Goal: Task Accomplishment & Management: Use online tool/utility

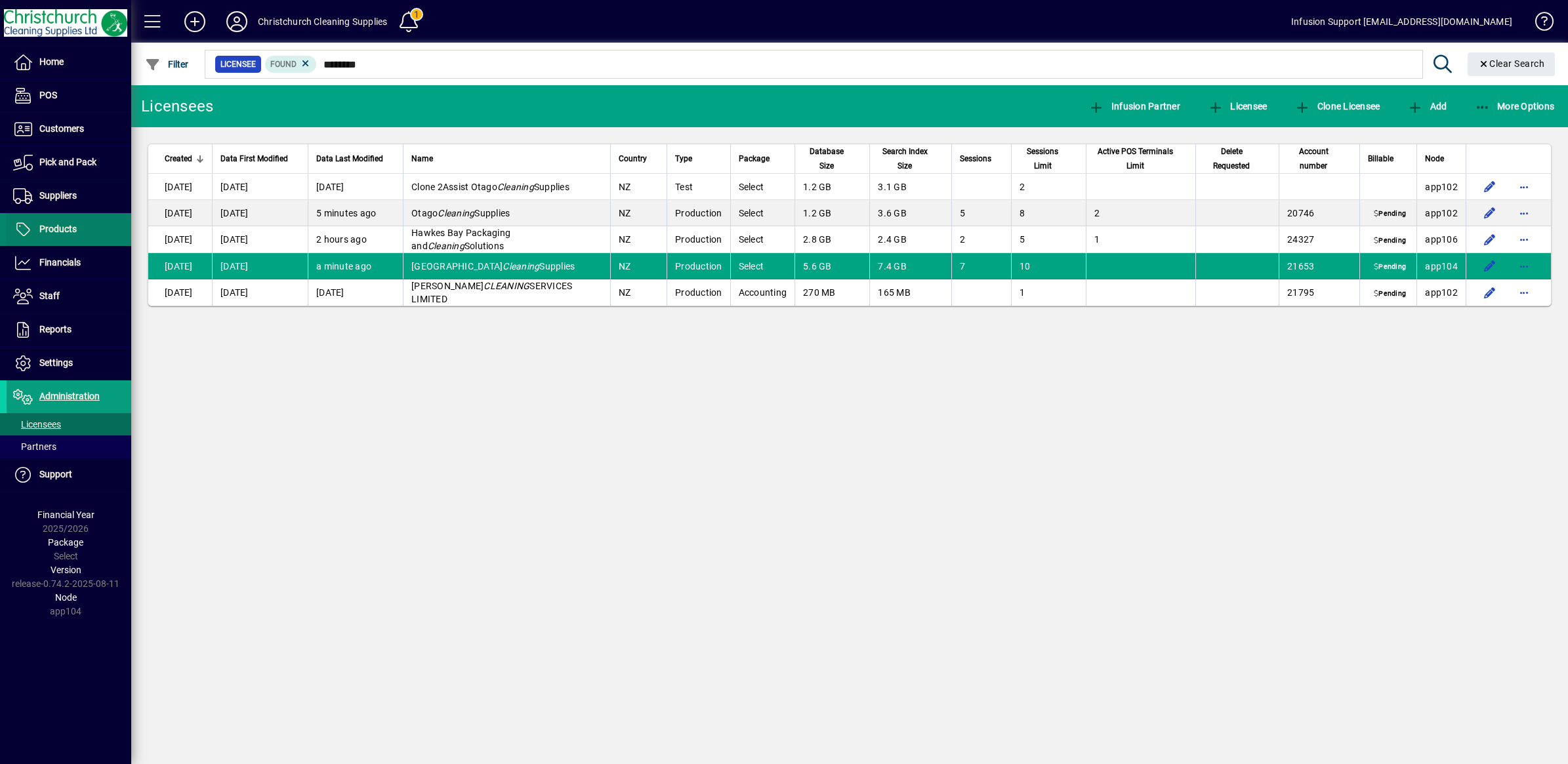
click at [41, 223] on span "Products" at bounding box center [41, 229] width 70 height 15
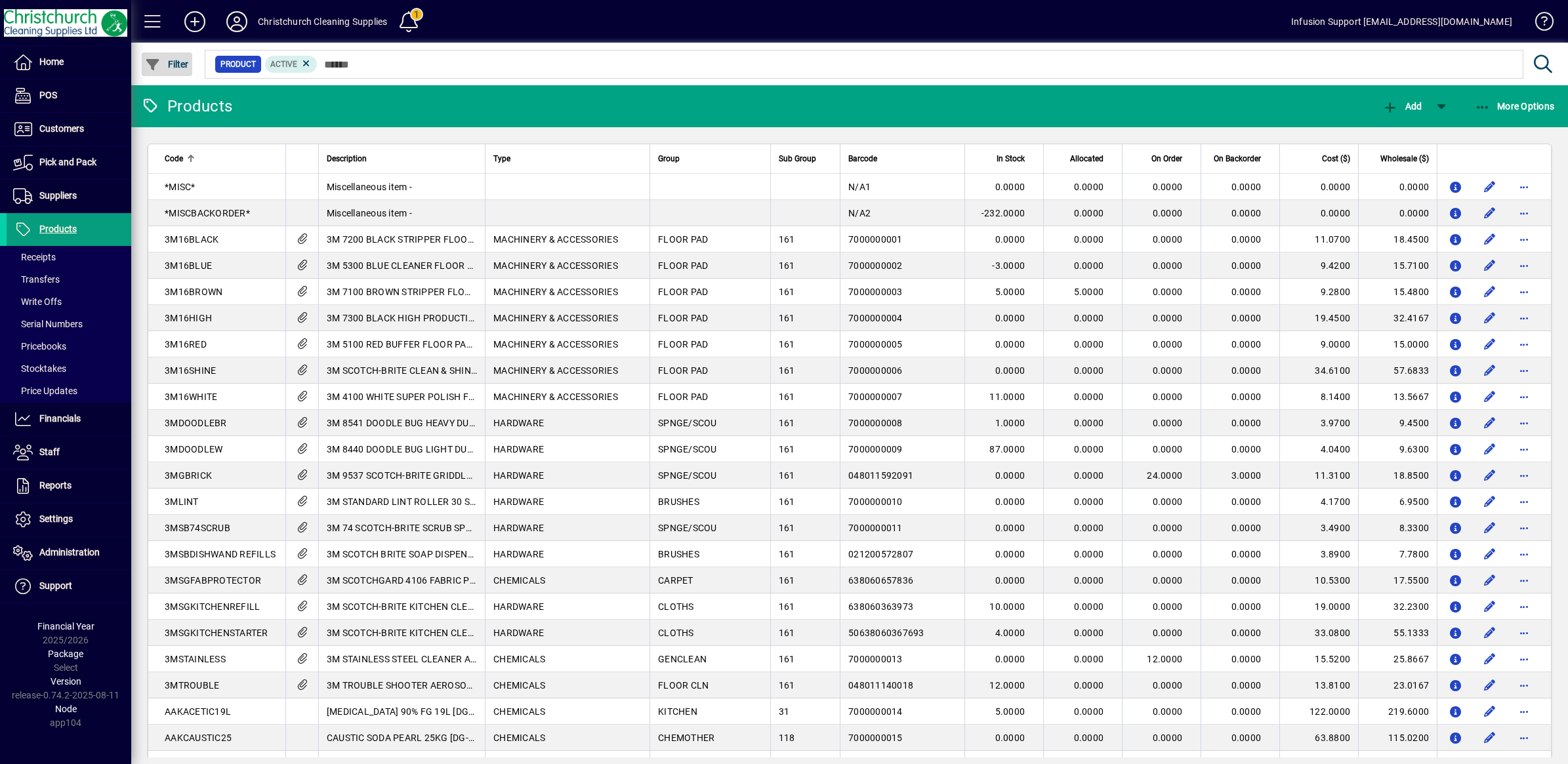
click at [163, 64] on span "Filter" at bounding box center [167, 65] width 44 height 11
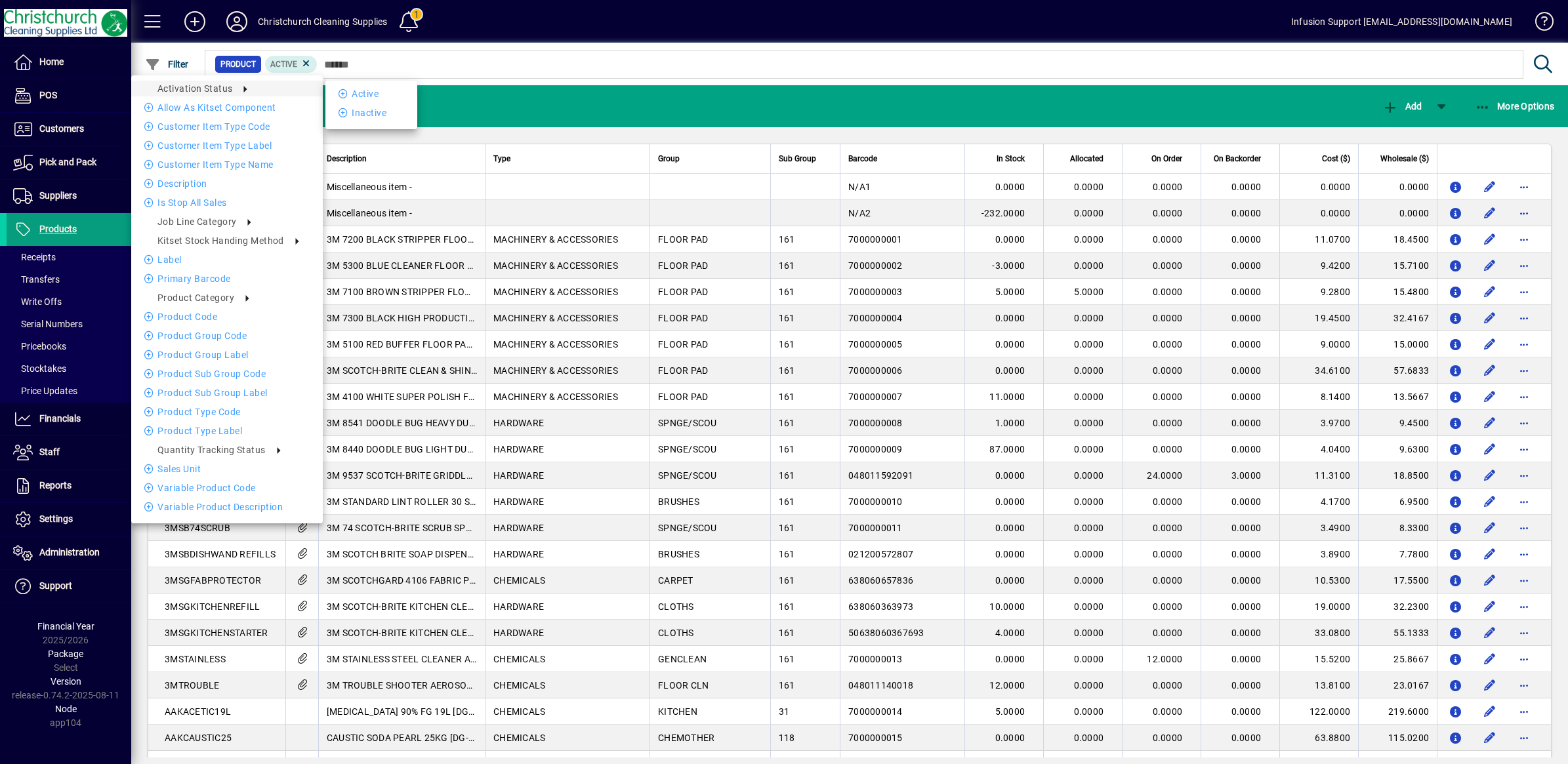
click at [236, 15] on div at bounding box center [784, 382] width 1568 height 764
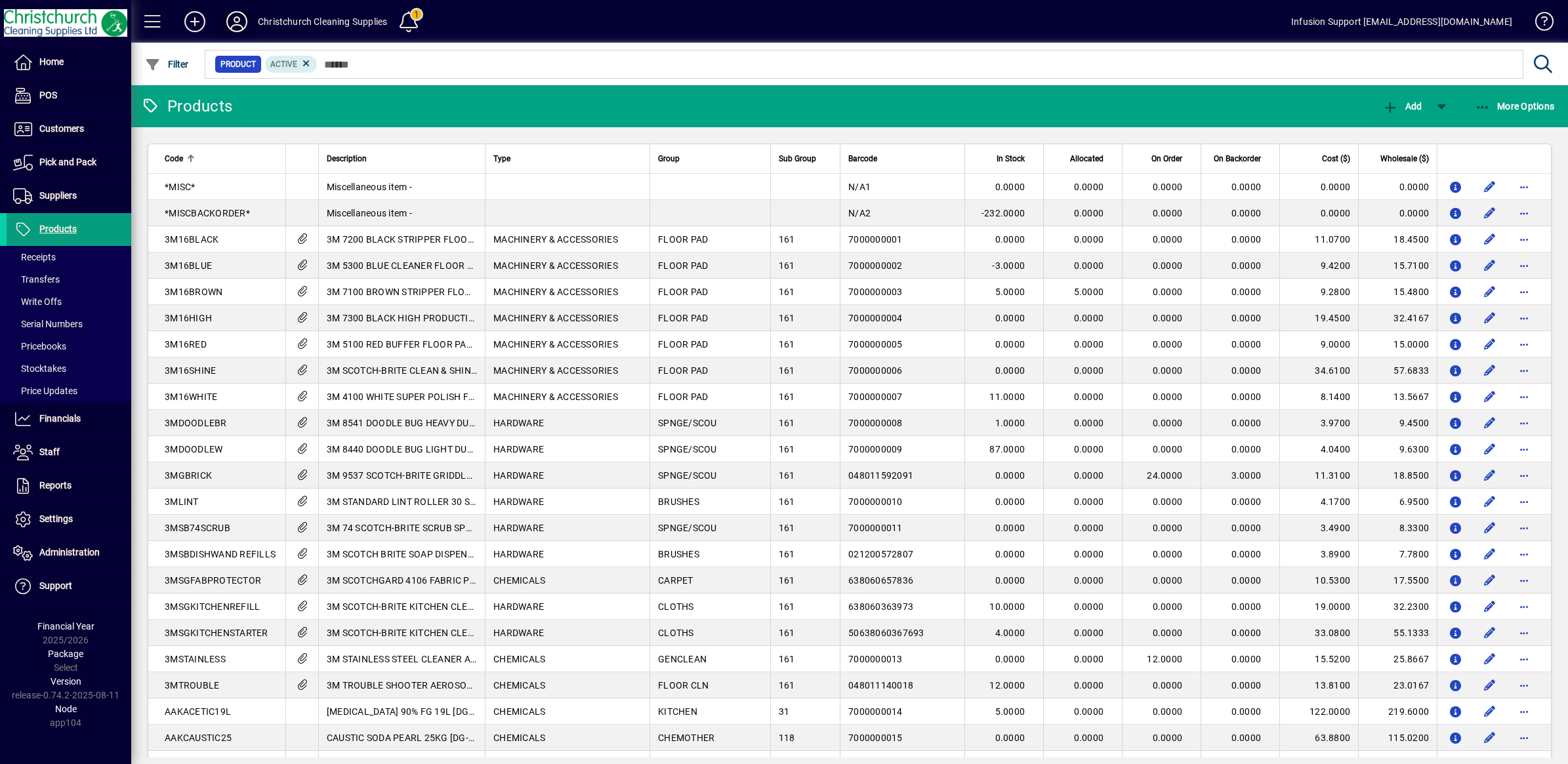
click at [236, 15] on icon at bounding box center [237, 21] width 26 height 21
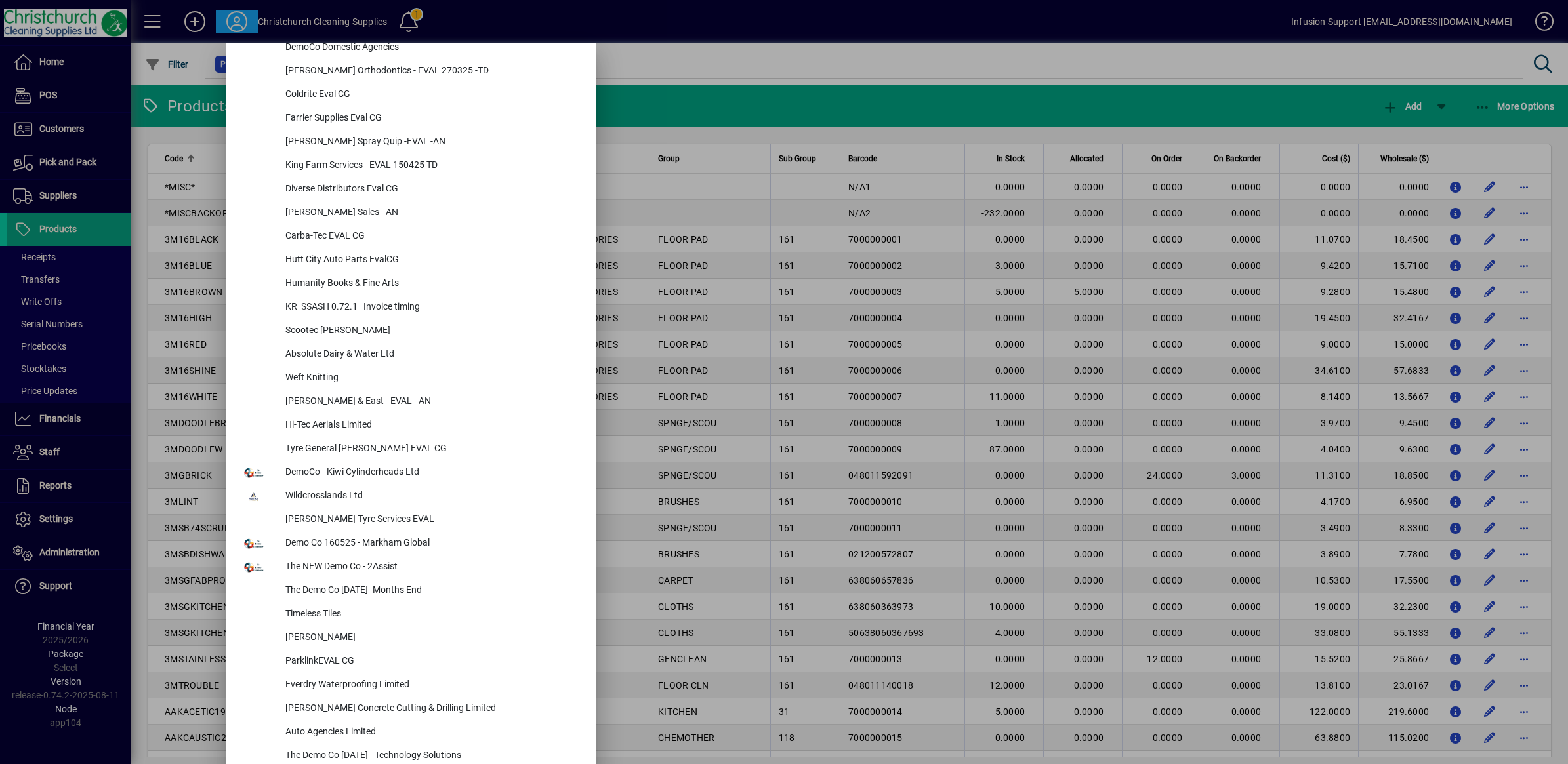
scroll to position [5436, 0]
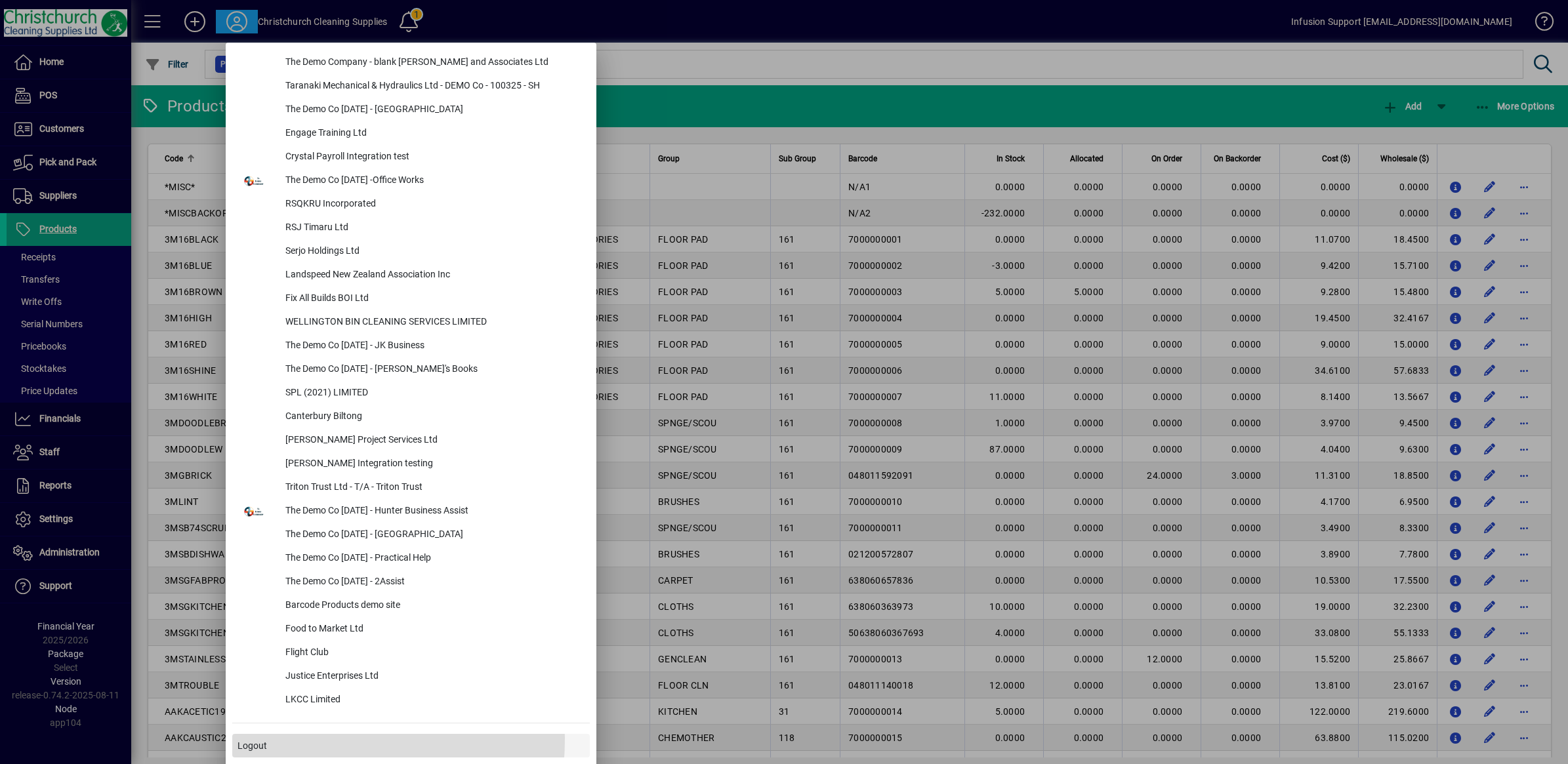
click at [257, 738] on span at bounding box center [411, 746] width 358 height 32
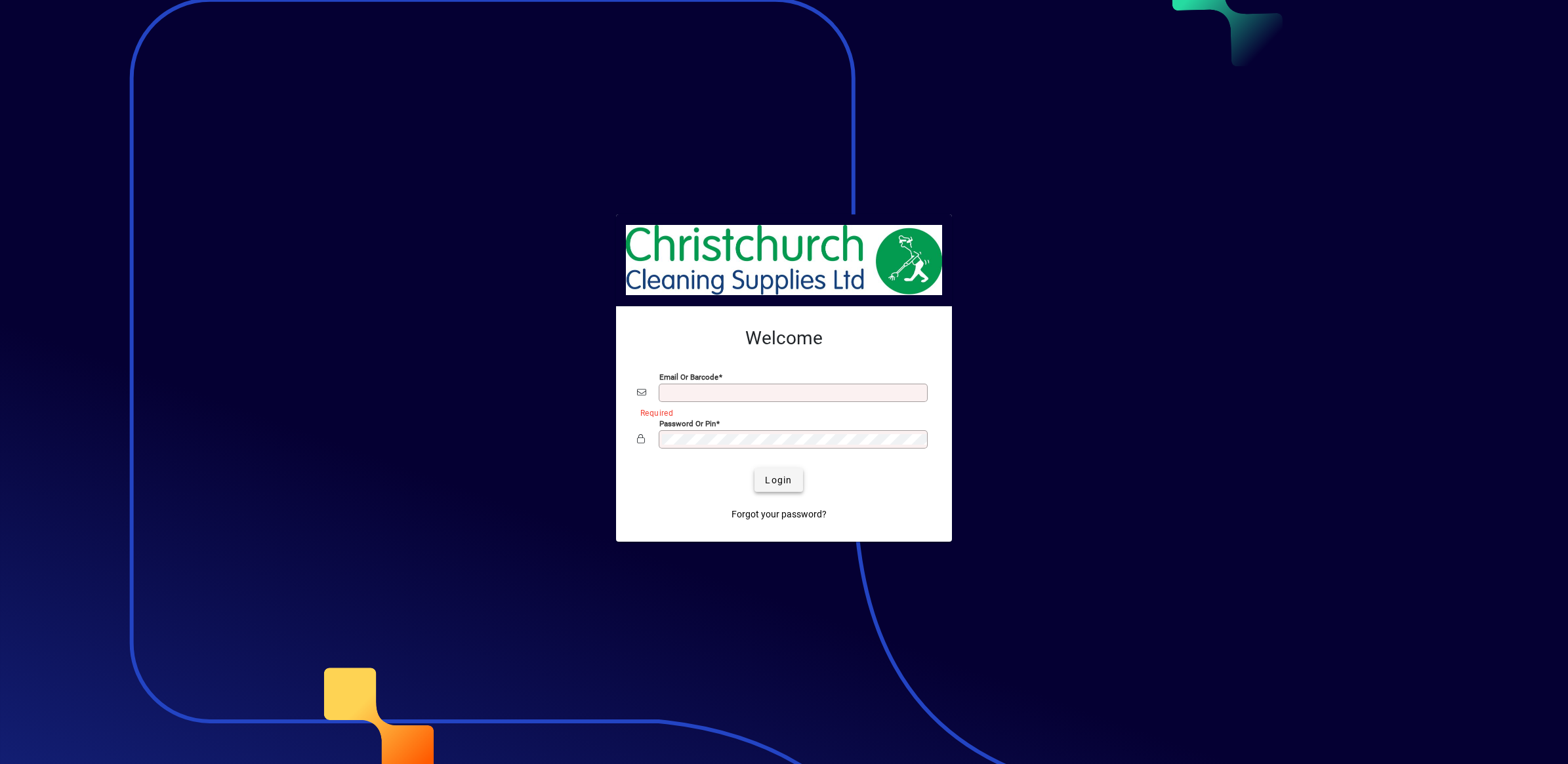
type input "**********"
click at [779, 479] on span "Login" at bounding box center [779, 480] width 27 height 14
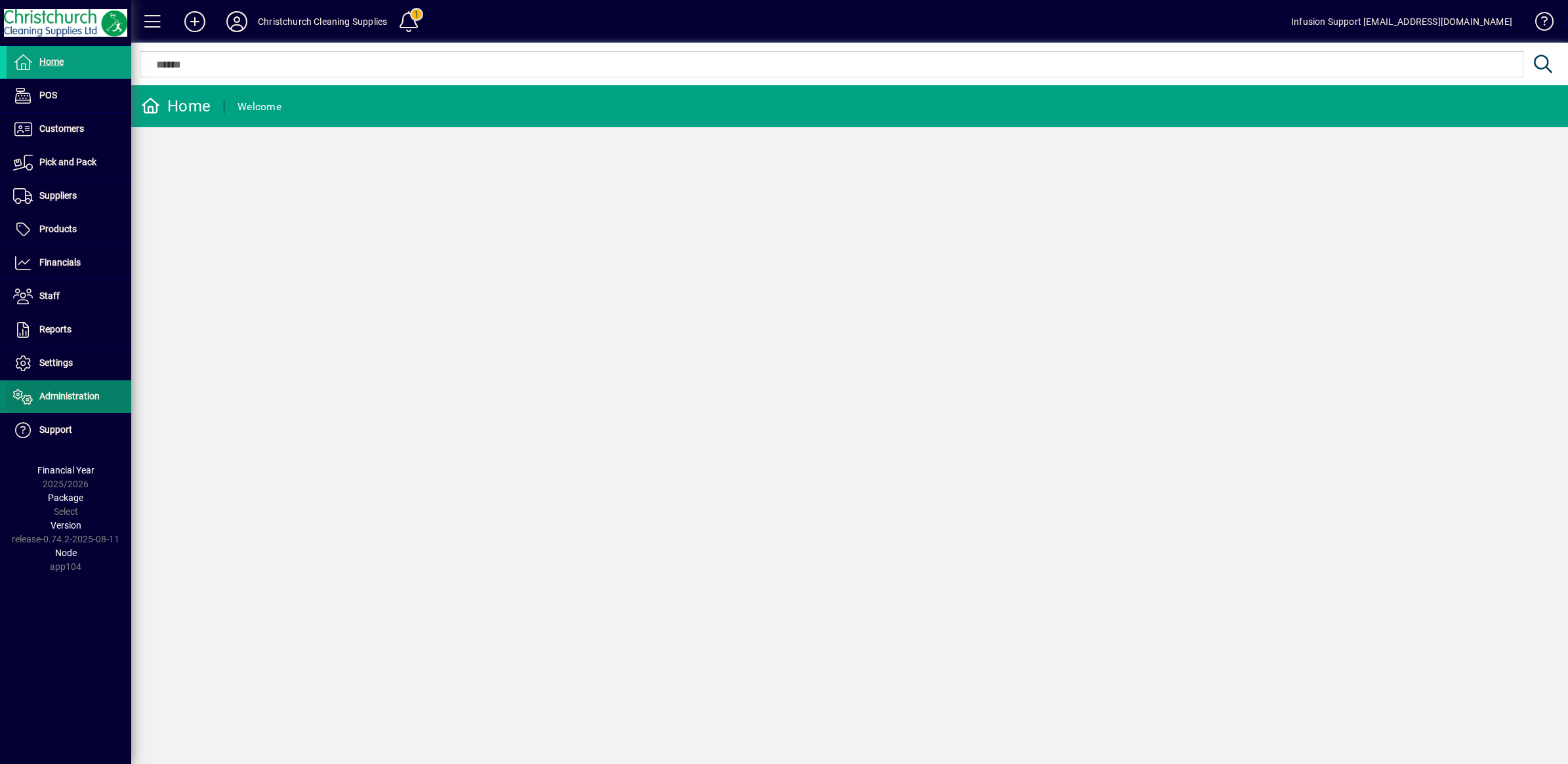
click at [62, 391] on span "Administration" at bounding box center [53, 396] width 93 height 15
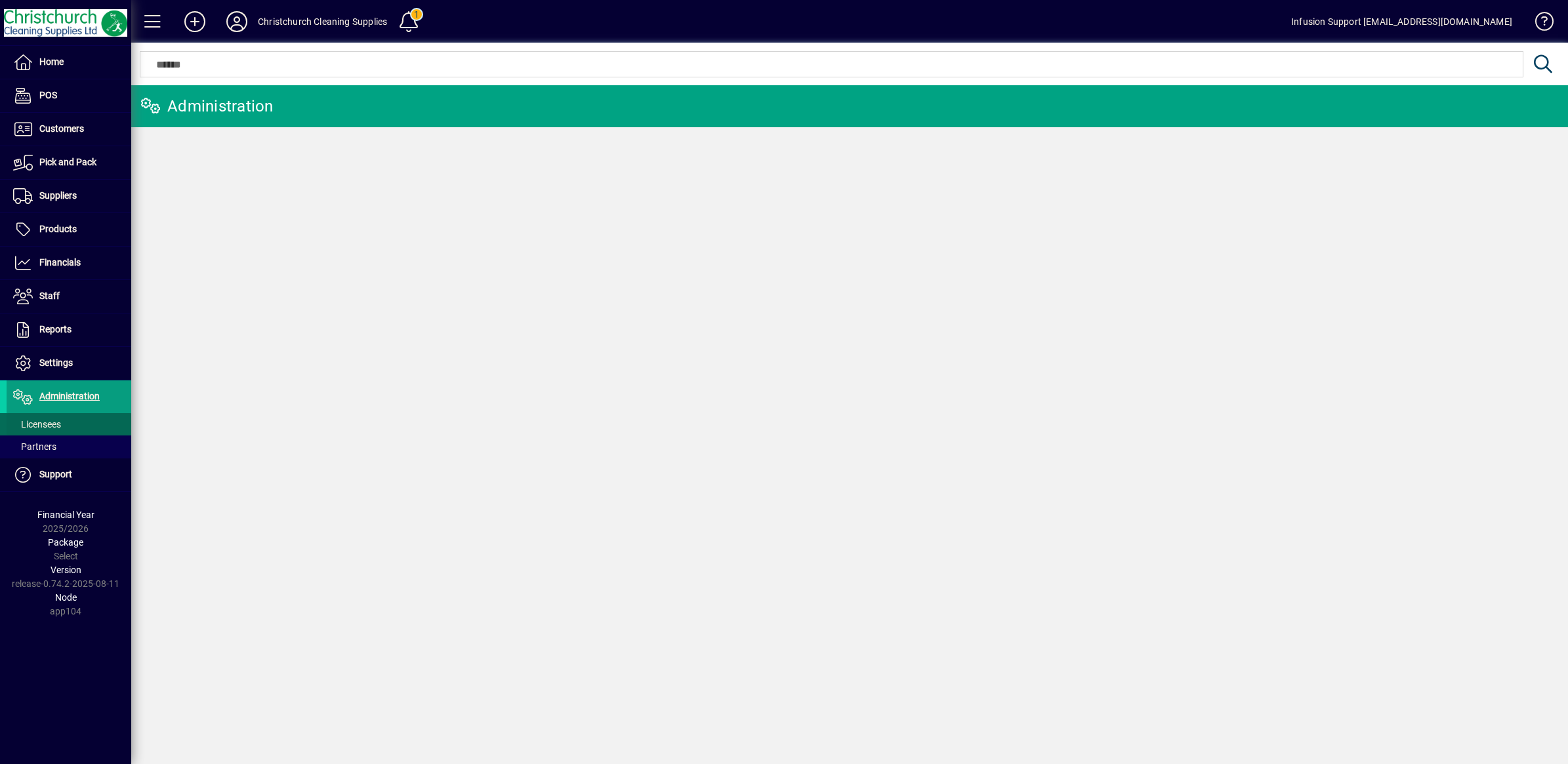
click at [50, 421] on span "Licensees" at bounding box center [36, 424] width 48 height 11
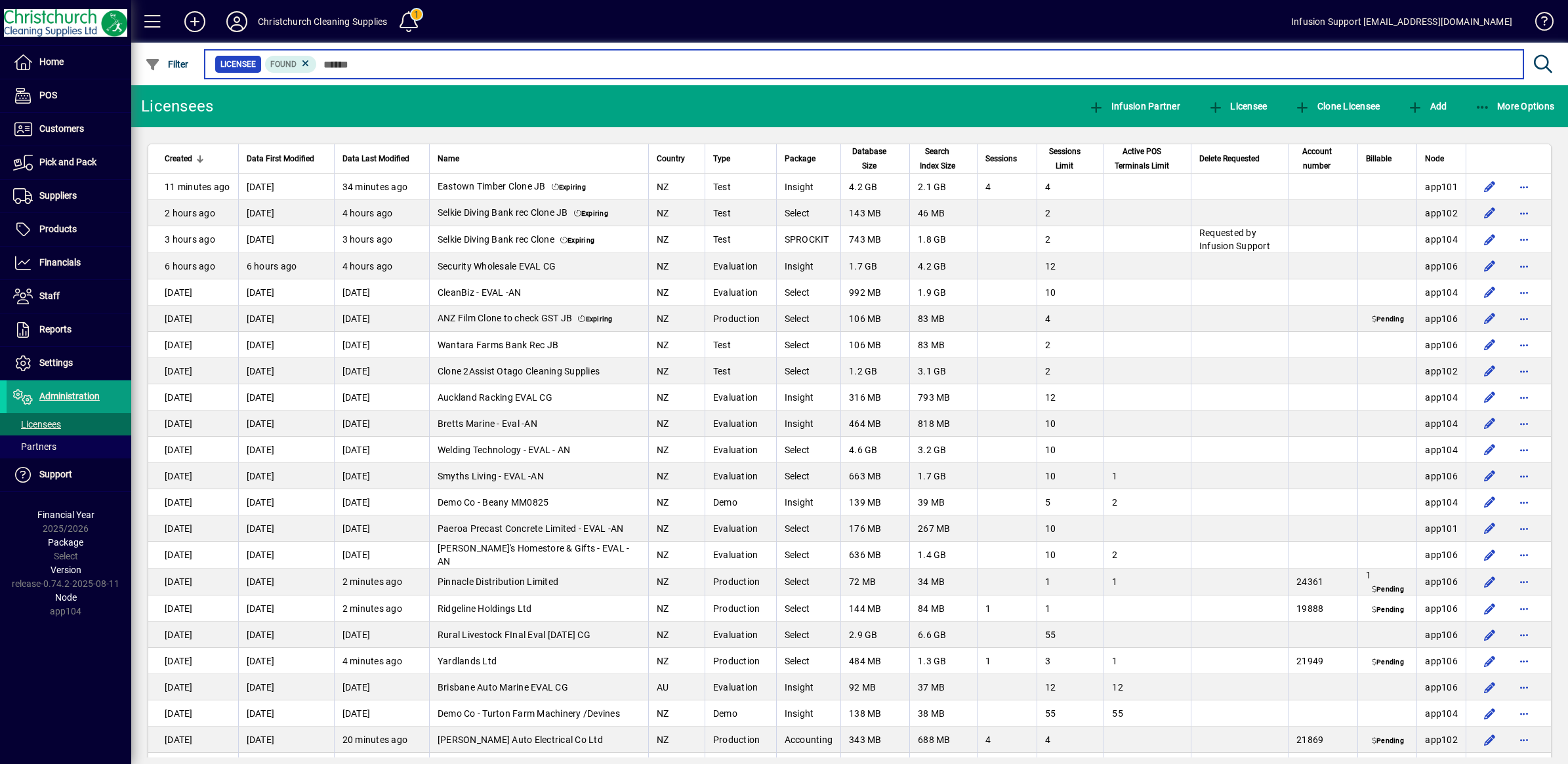
click at [348, 65] on input "text" at bounding box center [915, 64] width 1196 height 18
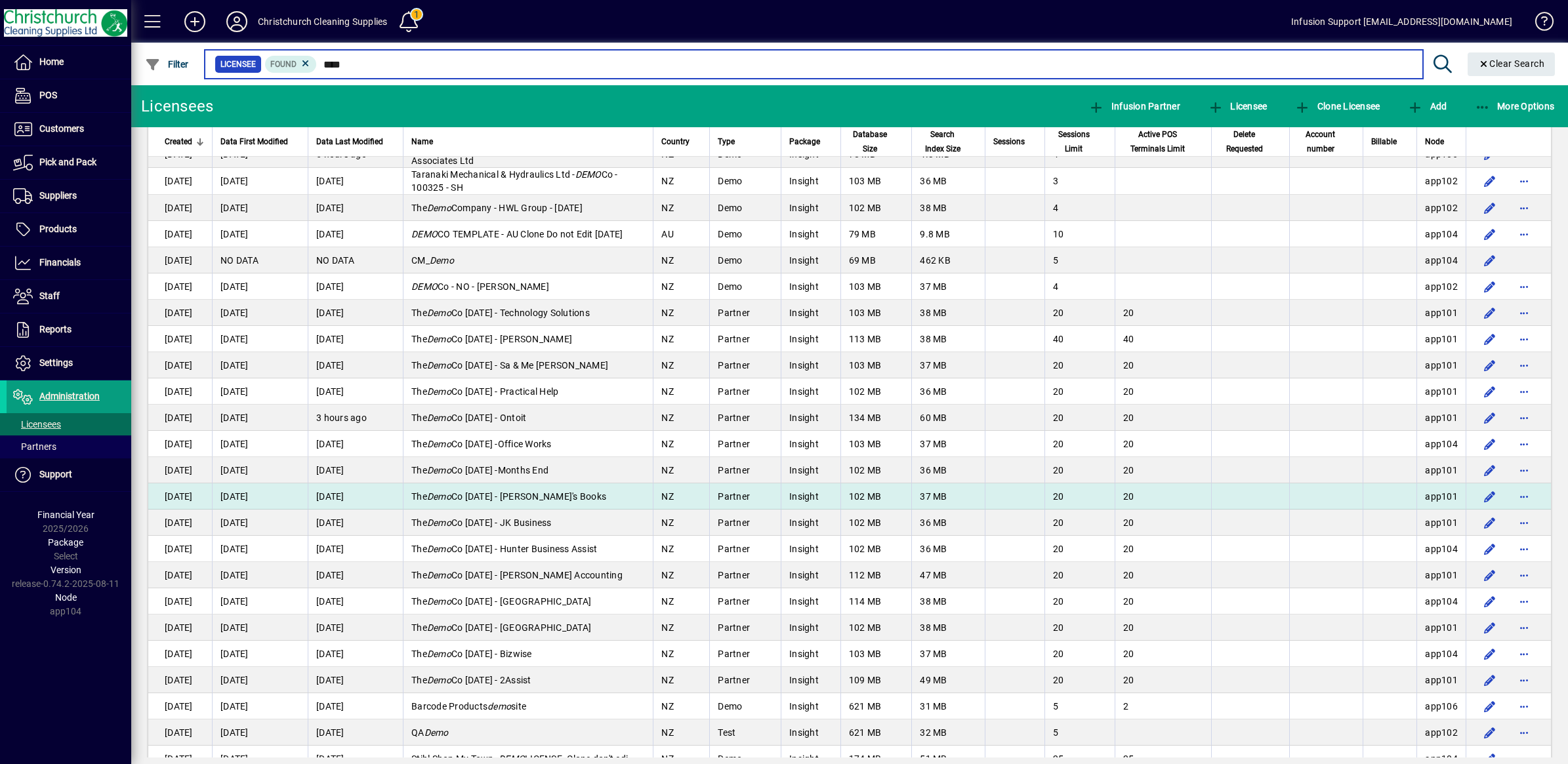
scroll to position [712, 0]
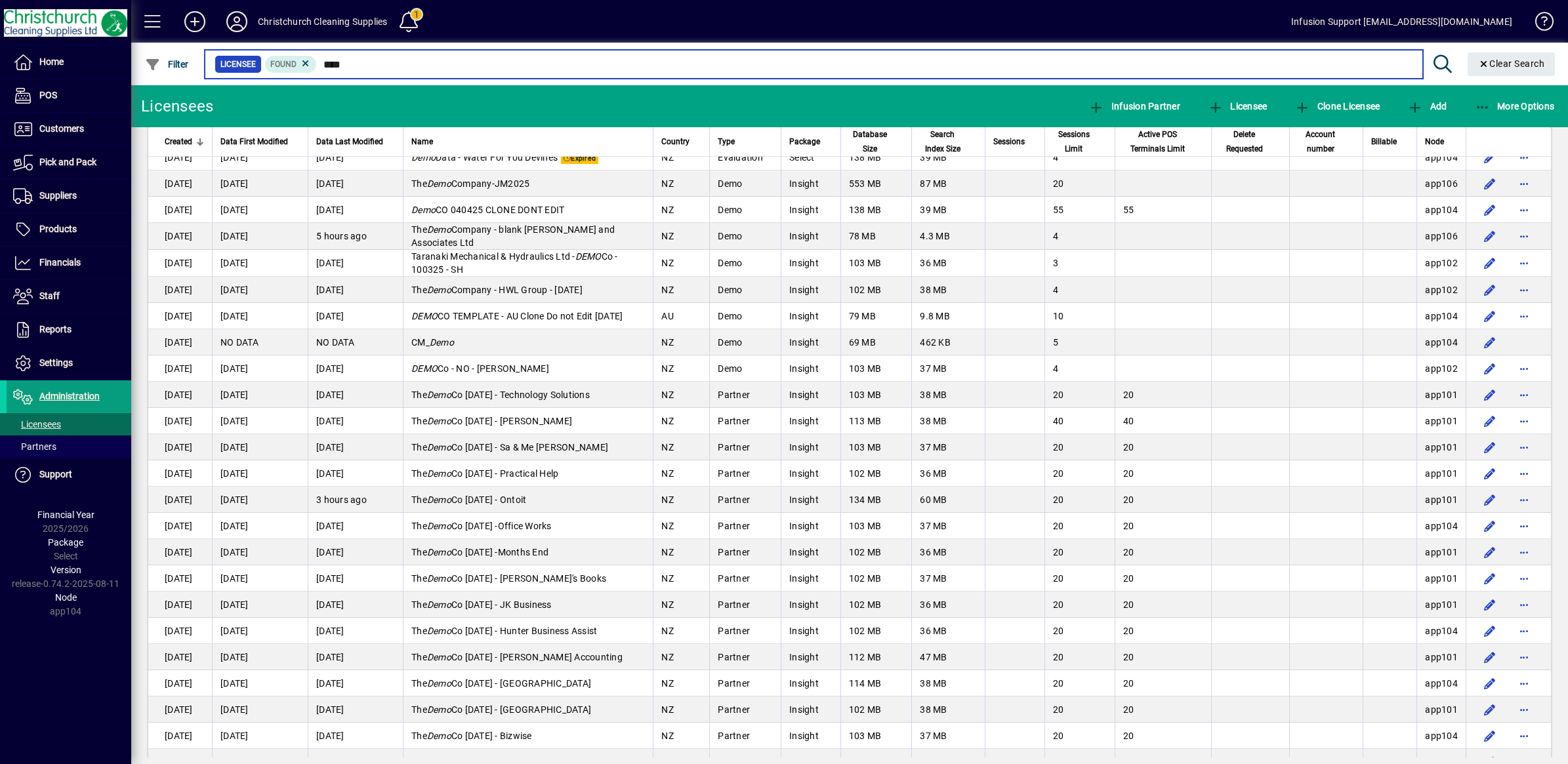
click at [387, 59] on input "****" at bounding box center [865, 64] width 1095 height 18
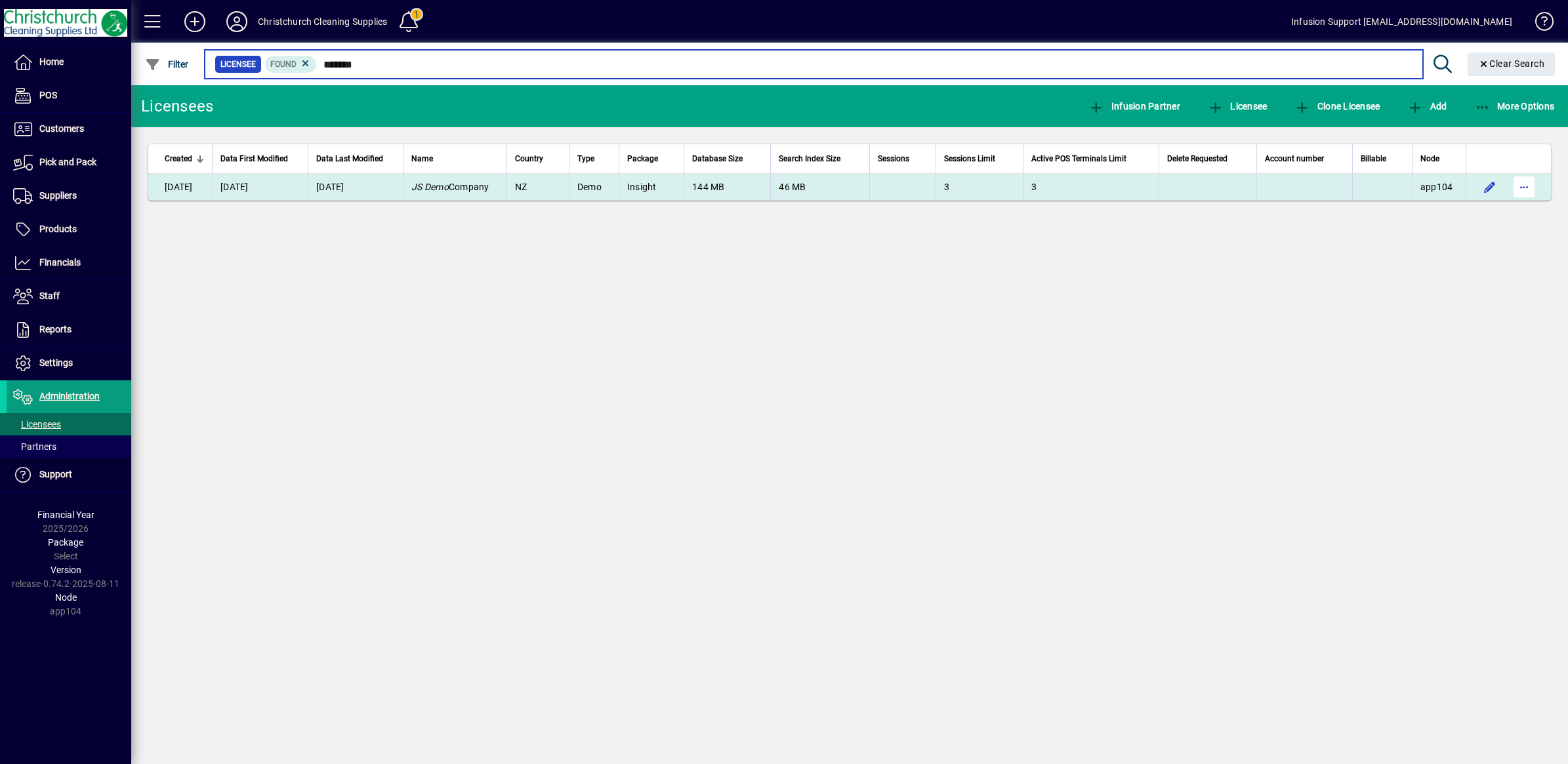
type input "*******"
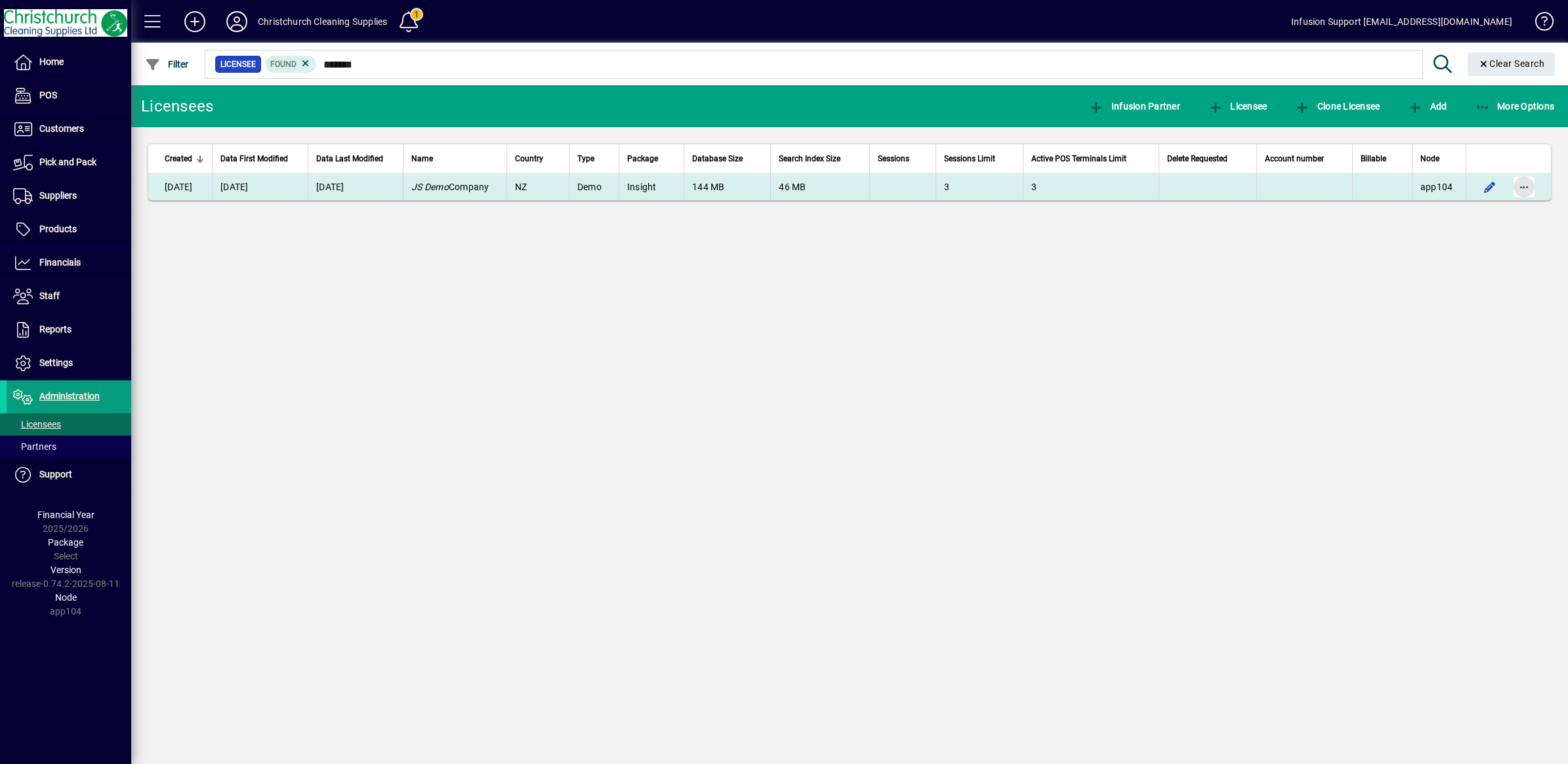
click at [1534, 182] on span "button" at bounding box center [1524, 187] width 32 height 32
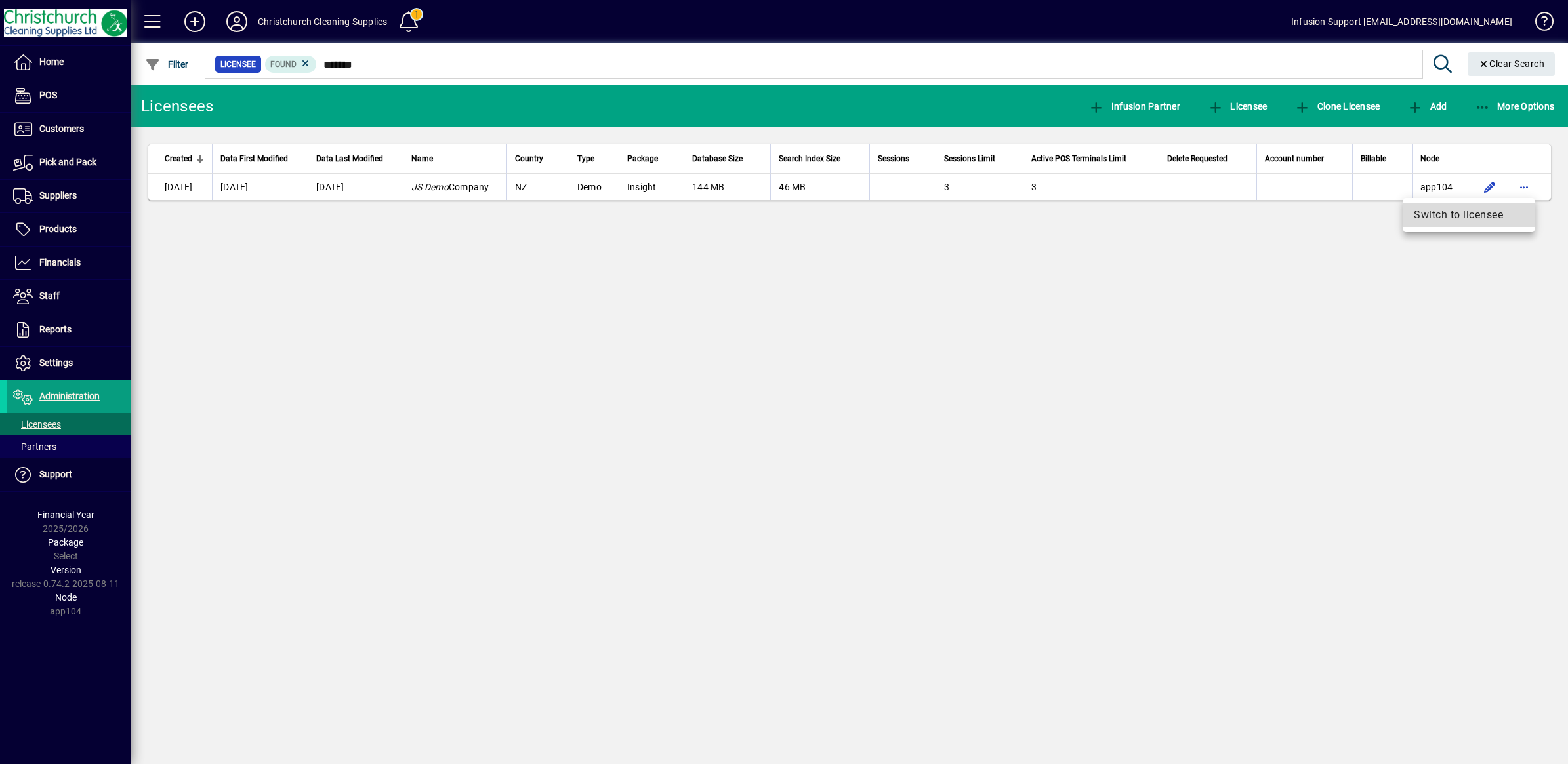
click at [1448, 214] on span "Switch to licensee" at bounding box center [1469, 215] width 110 height 15
